Goal: Task Accomplishment & Management: Complete application form

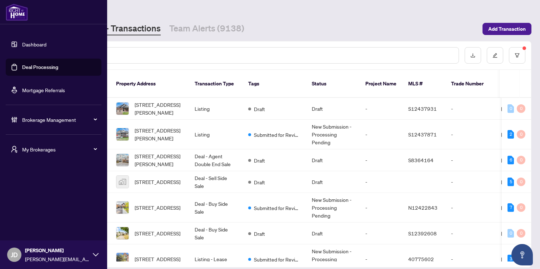
click at [22, 43] on link "Dashboard" at bounding box center [34, 44] width 24 height 6
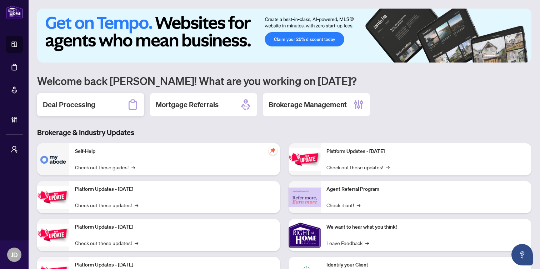
click at [105, 104] on div "Deal Processing" at bounding box center [90, 104] width 107 height 23
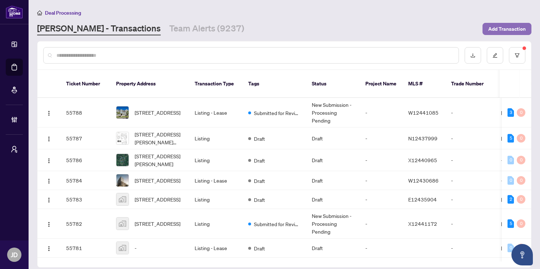
click at [511, 30] on span "Add Transaction" at bounding box center [506, 28] width 37 height 11
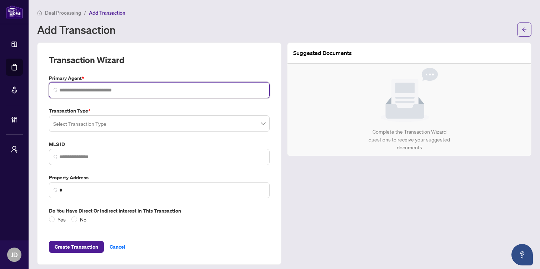
click at [140, 91] on input "search" at bounding box center [162, 89] width 206 height 7
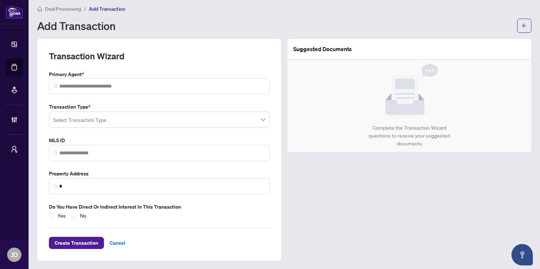
click at [117, 122] on input "search" at bounding box center [156, 121] width 206 height 16
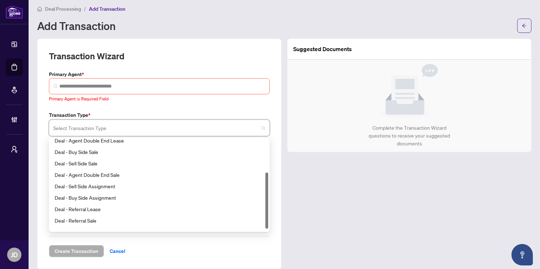
scroll to position [57, 0]
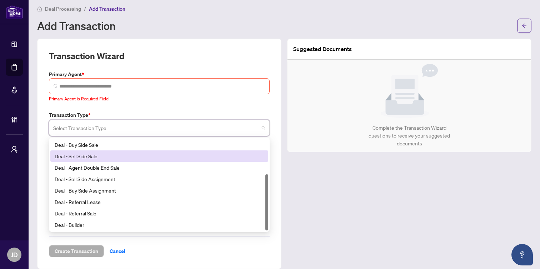
click at [162, 105] on div "Transaction Wizard Primary Agent * Primary Agent is Required Field Transaction …" at bounding box center [159, 153] width 221 height 207
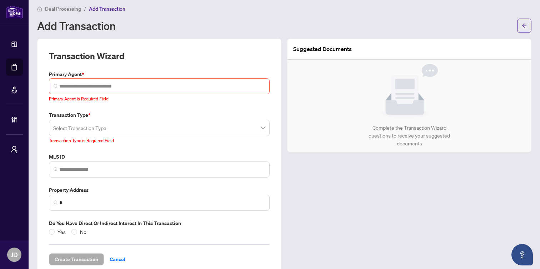
scroll to position [20, 0]
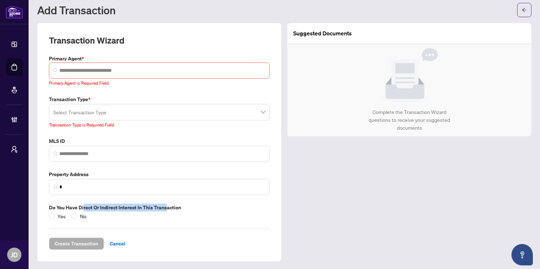
drag, startPoint x: 83, startPoint y: 207, endPoint x: 166, endPoint y: 203, distance: 83.6
click at [166, 203] on label "Do you have direct or indirect interest in this transaction" at bounding box center [159, 207] width 221 height 8
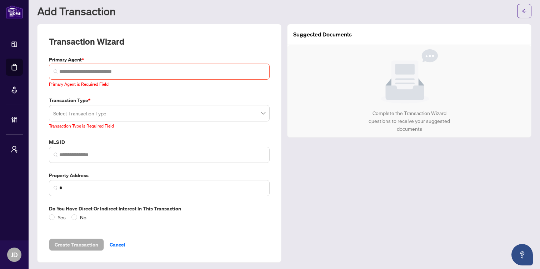
click at [163, 114] on input "search" at bounding box center [156, 114] width 206 height 16
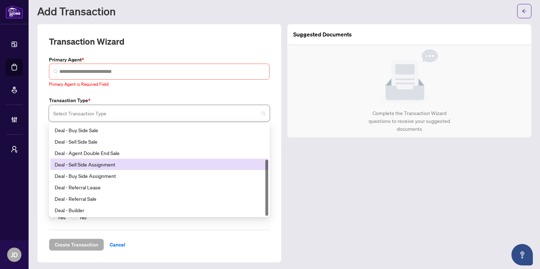
click at [115, 164] on div "Deal - Sell Side Assignment" at bounding box center [159, 164] width 209 height 8
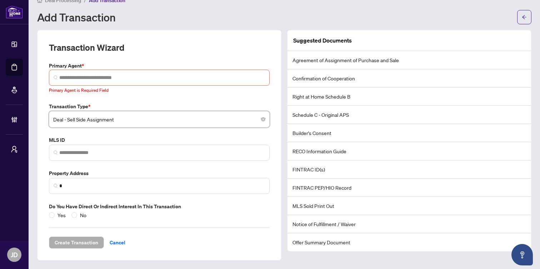
scroll to position [12, 0]
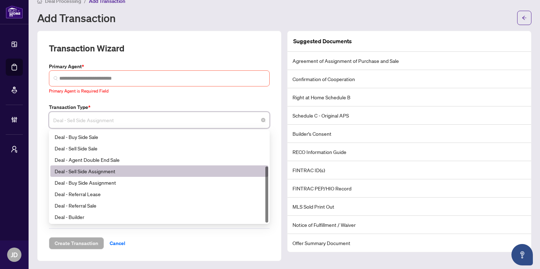
click at [129, 120] on span "Deal - Sell Side Assignment" at bounding box center [159, 120] width 212 height 14
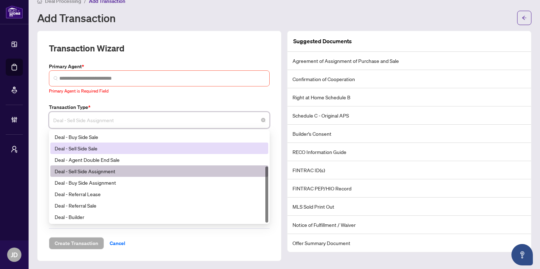
click at [94, 148] on div "Deal - Sell Side Sale" at bounding box center [159, 148] width 209 height 8
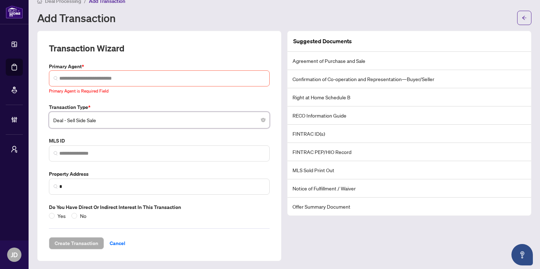
click at [111, 122] on span "Deal - Sell Side Sale" at bounding box center [159, 120] width 212 height 14
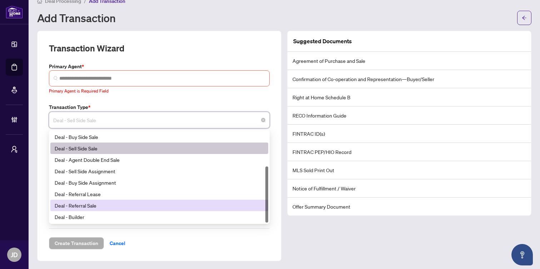
click at [96, 207] on div "Deal - Referral Sale" at bounding box center [159, 205] width 209 height 8
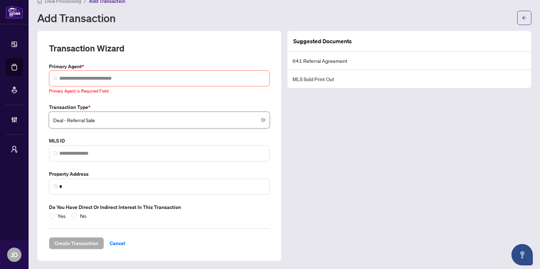
click at [107, 120] on span "Deal - Referral Sale" at bounding box center [159, 120] width 212 height 14
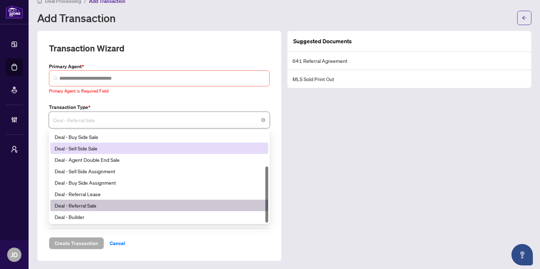
click at [93, 136] on div "Deal - Buy Side Sale" at bounding box center [159, 137] width 209 height 8
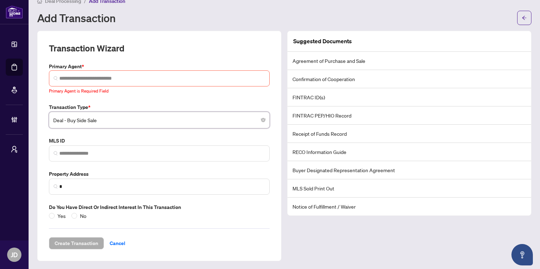
click at [235, 15] on div "Add Transaction" at bounding box center [274, 17] width 475 height 11
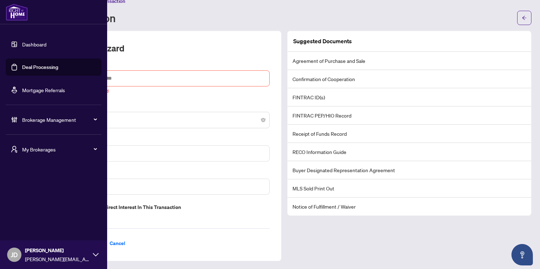
click at [32, 64] on link "Deal Processing" at bounding box center [40, 67] width 36 height 6
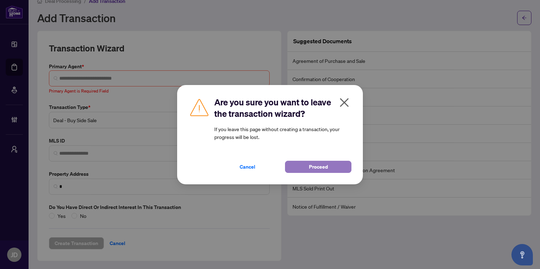
click at [323, 165] on span "Proceed" at bounding box center [318, 166] width 19 height 11
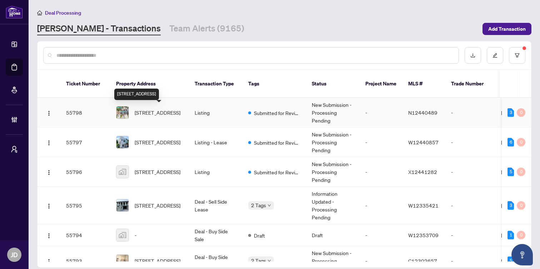
click at [156, 110] on span "259 Tall Grass Tr, Vaughan, Ontario L4L 3P7, Canada" at bounding box center [158, 113] width 46 height 8
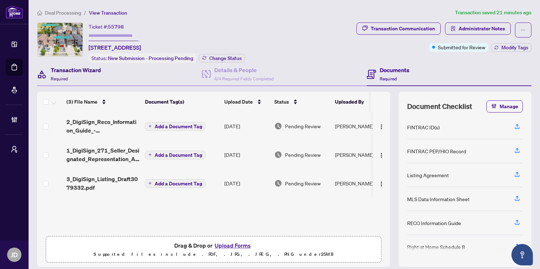
click at [86, 74] on div "Transaction Wizard Required" at bounding box center [76, 74] width 50 height 17
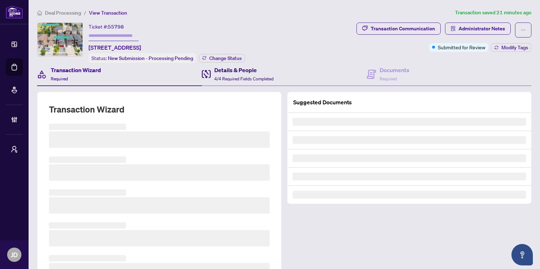
click at [233, 71] on h4 "Details & People" at bounding box center [243, 70] width 59 height 9
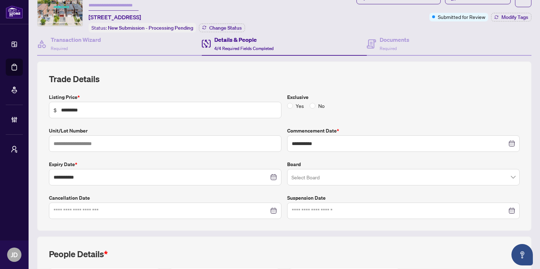
scroll to position [42, 0]
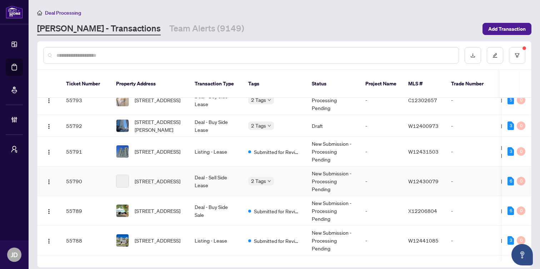
scroll to position [280, 0]
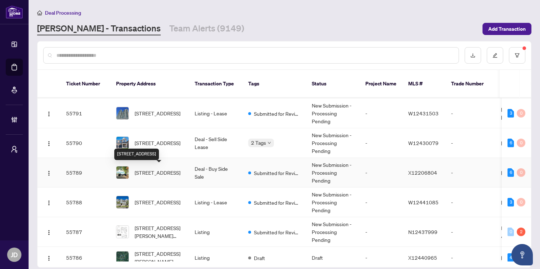
click at [155, 176] on span "51 Lakeside Dr, St. Catharines, Ontario L2M 1P3, Canada" at bounding box center [158, 172] width 46 height 8
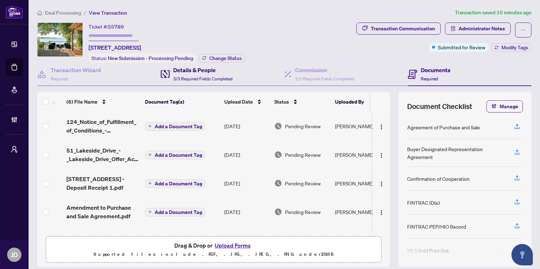
click at [193, 76] on span "3/3 Required Fields Completed" at bounding box center [202, 78] width 59 height 5
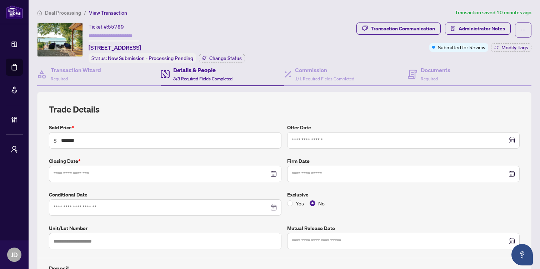
type input "**********"
click at [225, 59] on span "Change Status" at bounding box center [225, 58] width 32 height 5
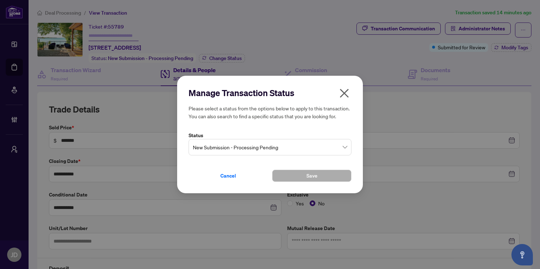
click at [241, 147] on span "New Submission - Processing Pending" at bounding box center [270, 147] width 154 height 14
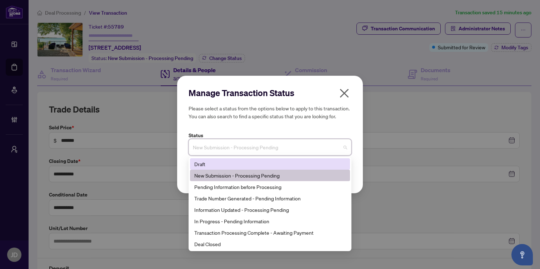
click at [278, 128] on div "Manage Transaction Status Please select a status from the options below to appl…" at bounding box center [269, 134] width 163 height 95
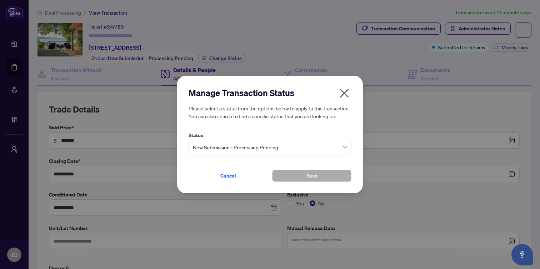
click at [341, 93] on icon "close" at bounding box center [343, 92] width 11 height 11
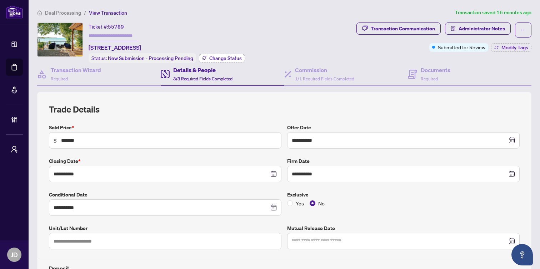
click at [224, 60] on span "Change Status" at bounding box center [225, 58] width 32 height 5
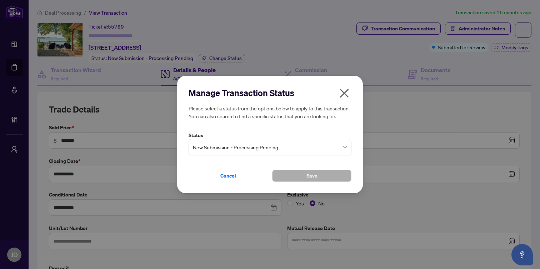
click at [232, 146] on span "New Submission - Processing Pending" at bounding box center [270, 147] width 154 height 14
click at [343, 95] on icon "close" at bounding box center [343, 92] width 11 height 11
